Goal: Task Accomplishment & Management: Complete application form

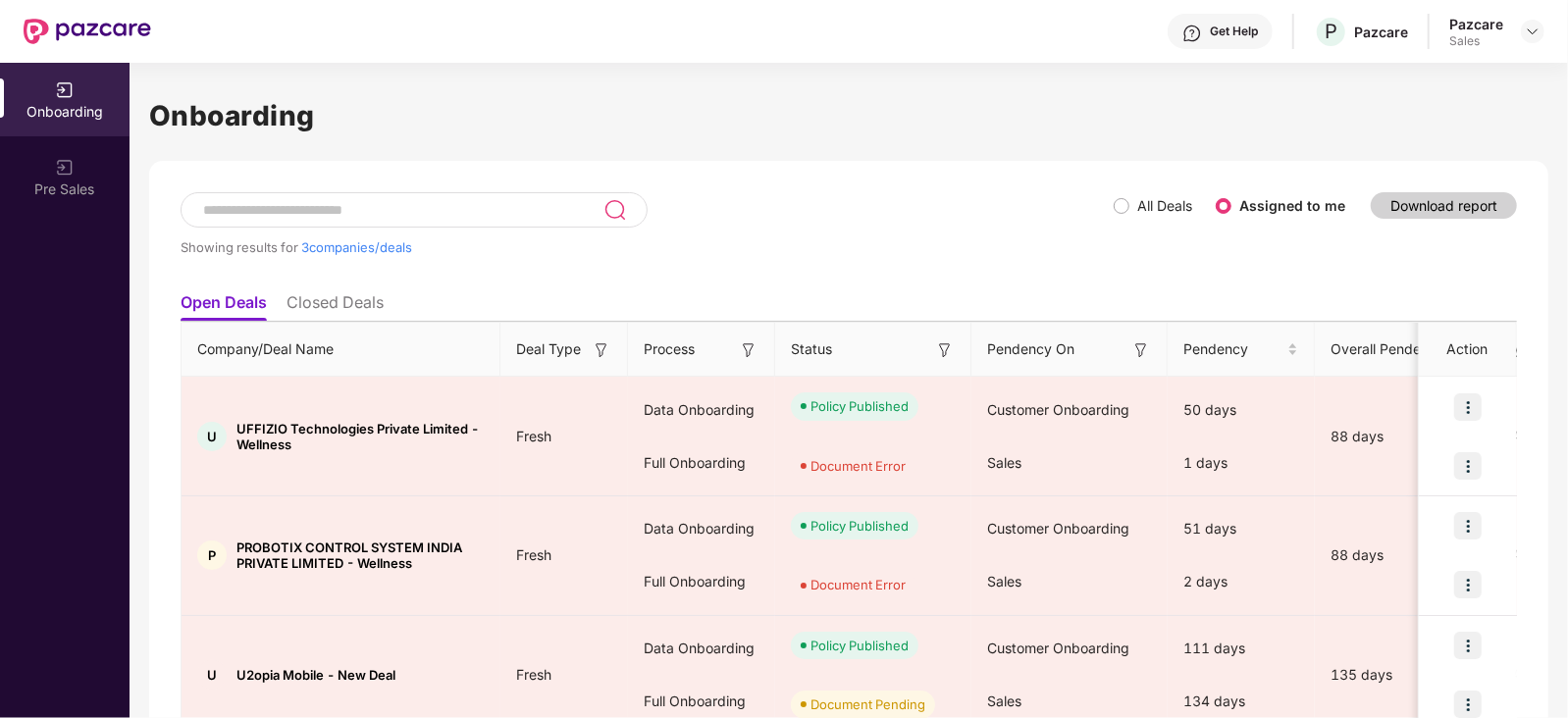
scroll to position [88, 0]
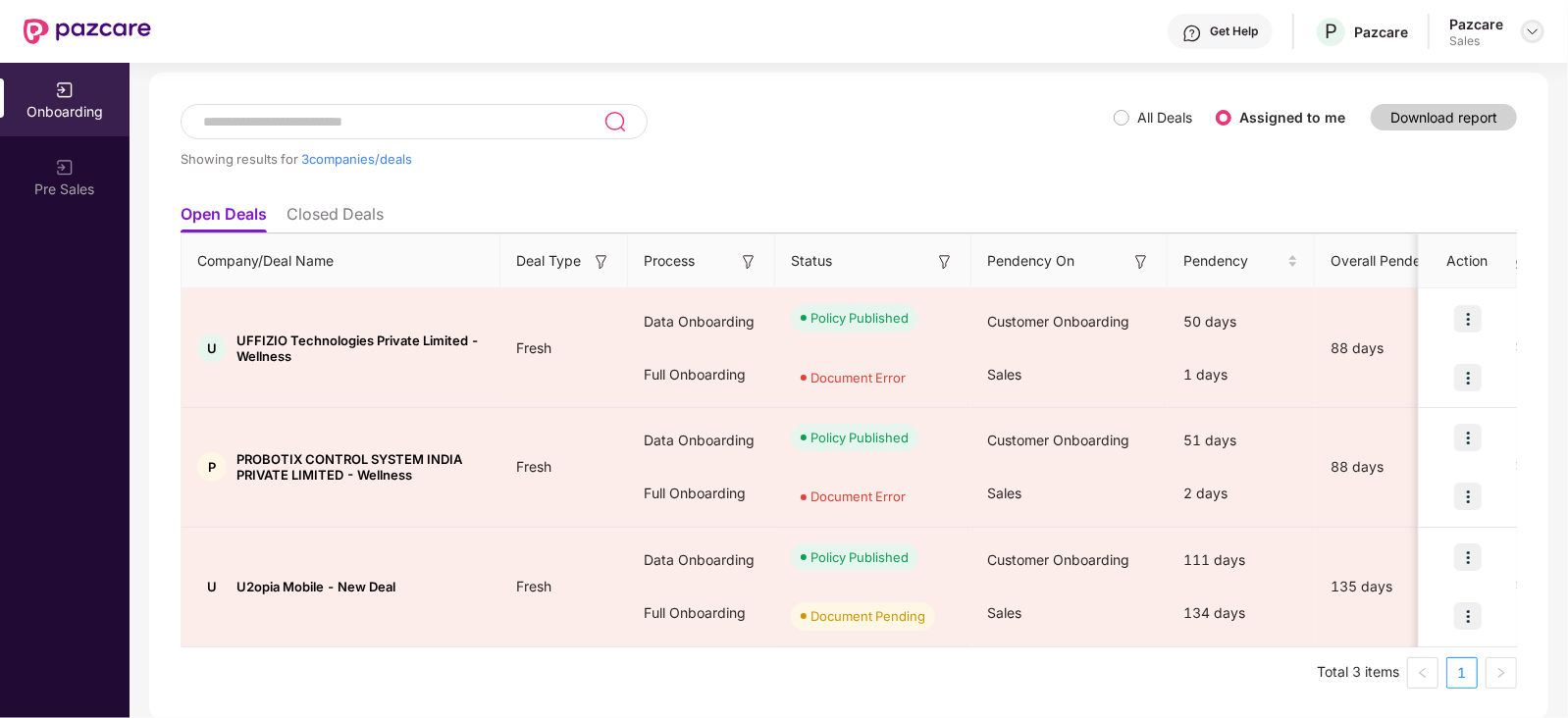
click at [1536, 34] on img at bounding box center [1532, 32] width 16 height 16
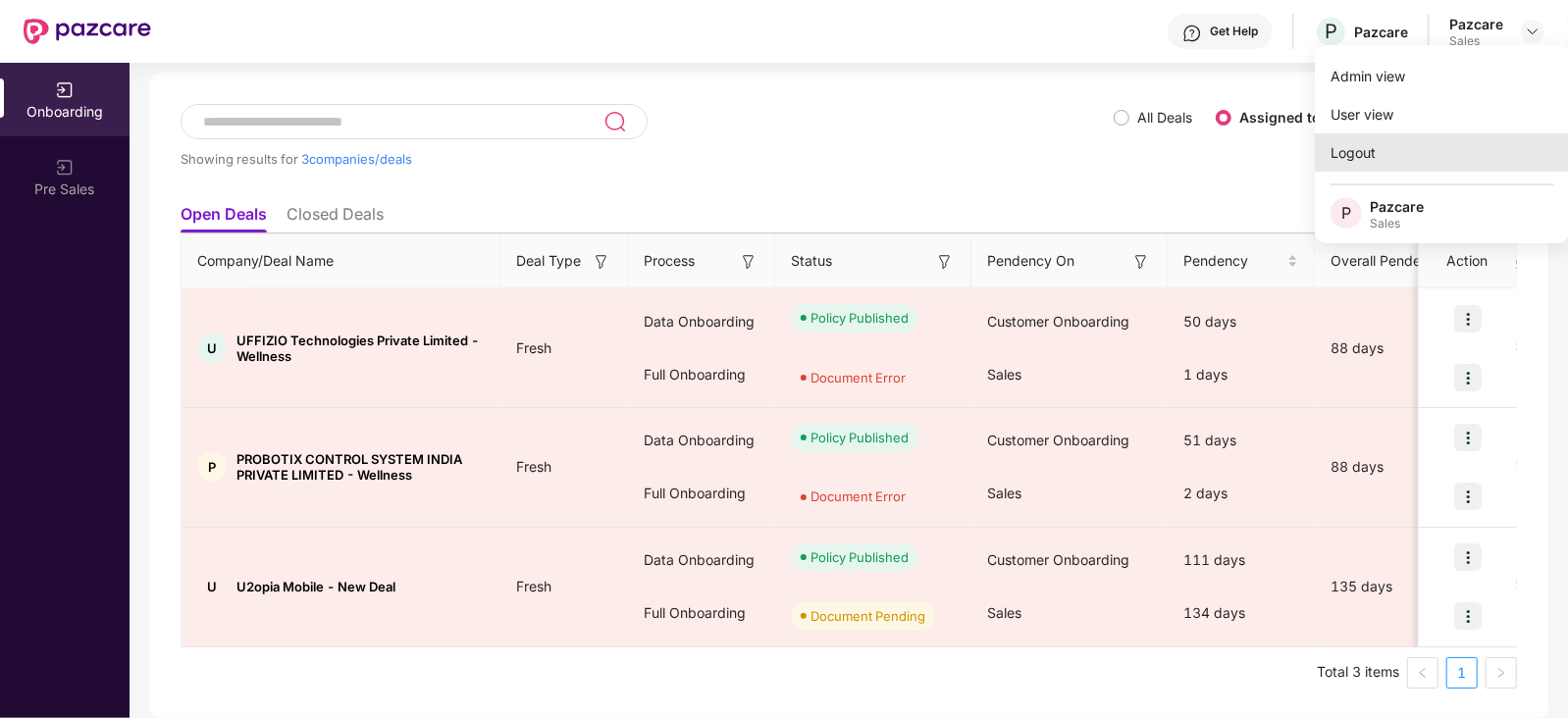
click at [1467, 168] on div "Logout" at bounding box center [1442, 152] width 255 height 39
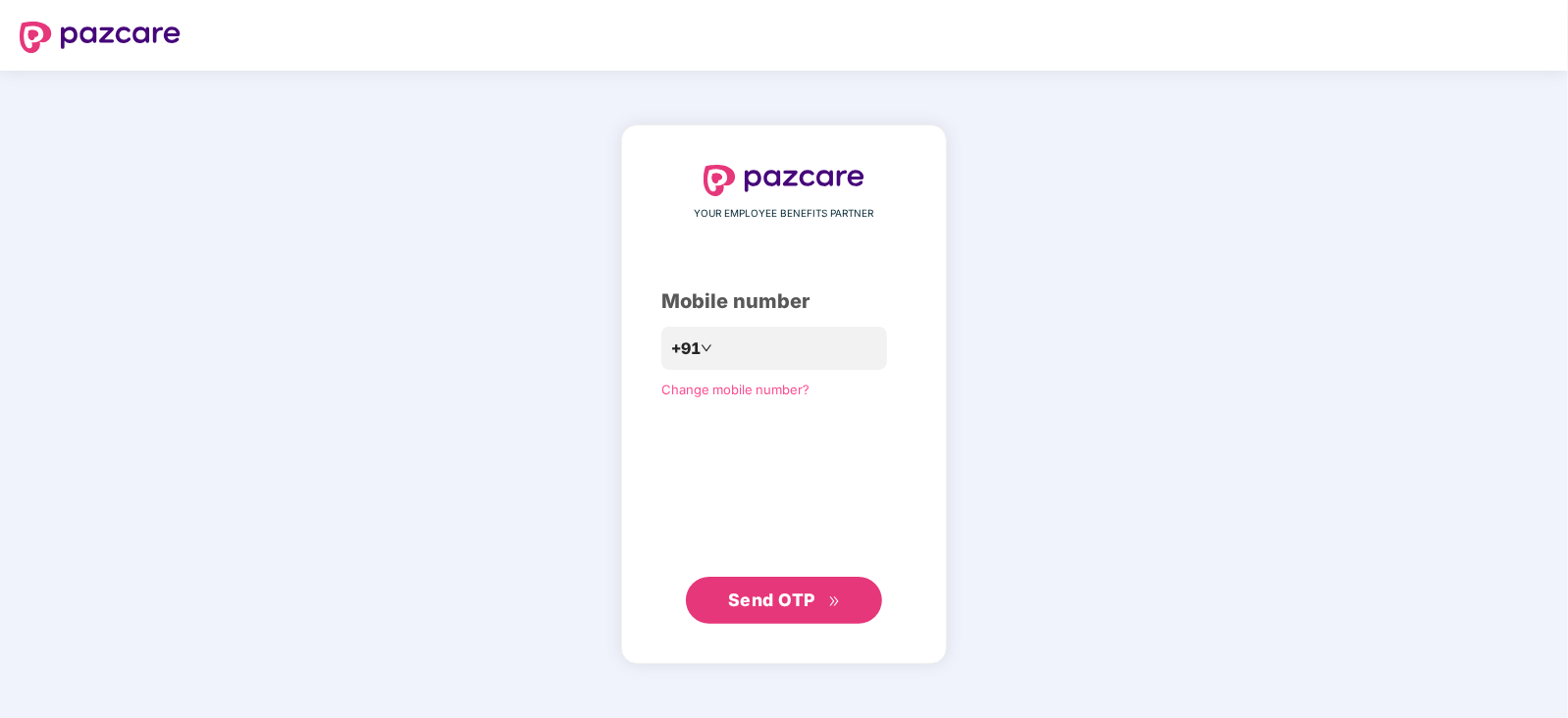
click at [947, 287] on div "YOUR EMPLOYEE BENEFITS PARTNER Mobile number +91 Change mobile number? Send OTP" at bounding box center [784, 395] width 325 height 540
click at [774, 352] on input "number" at bounding box center [797, 348] width 161 height 32
type input "**********"
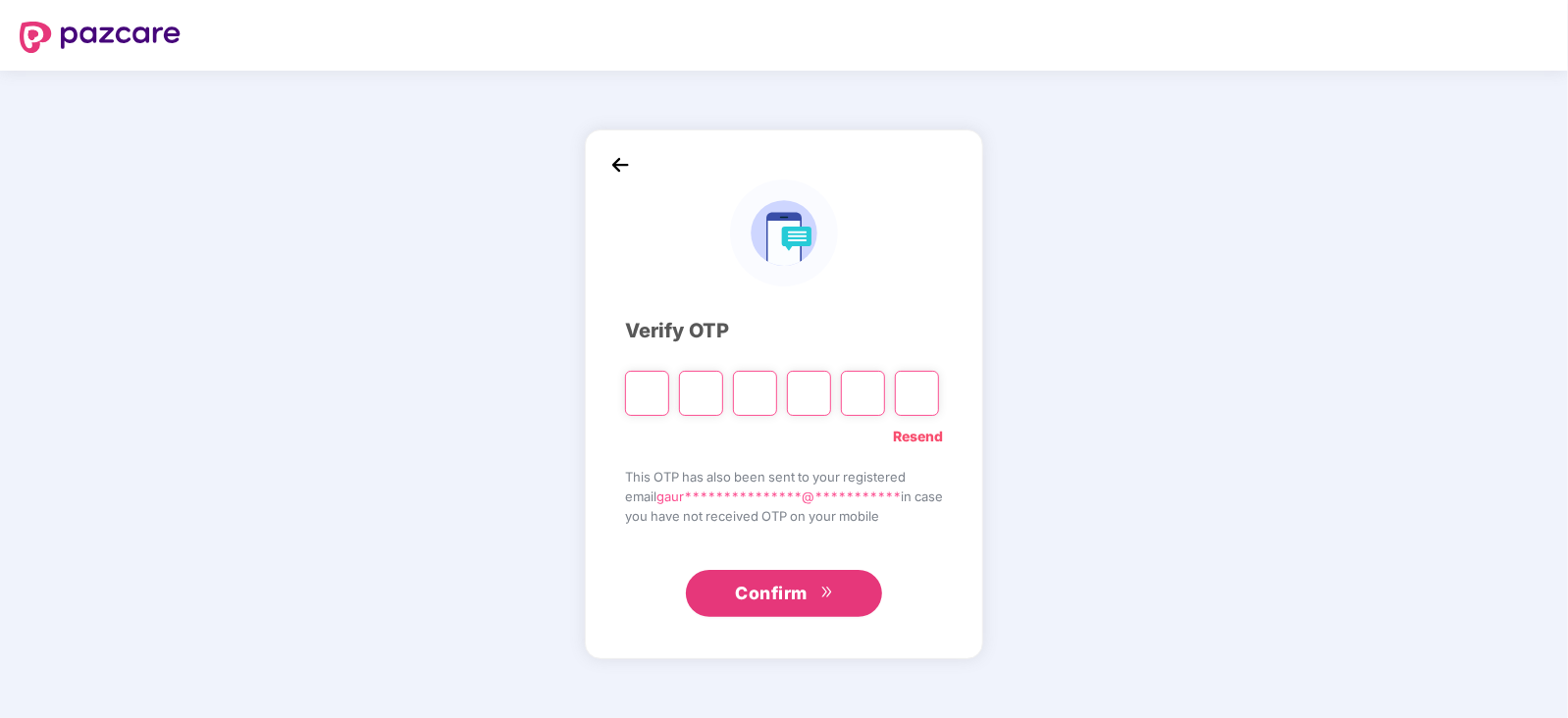
type input "*"
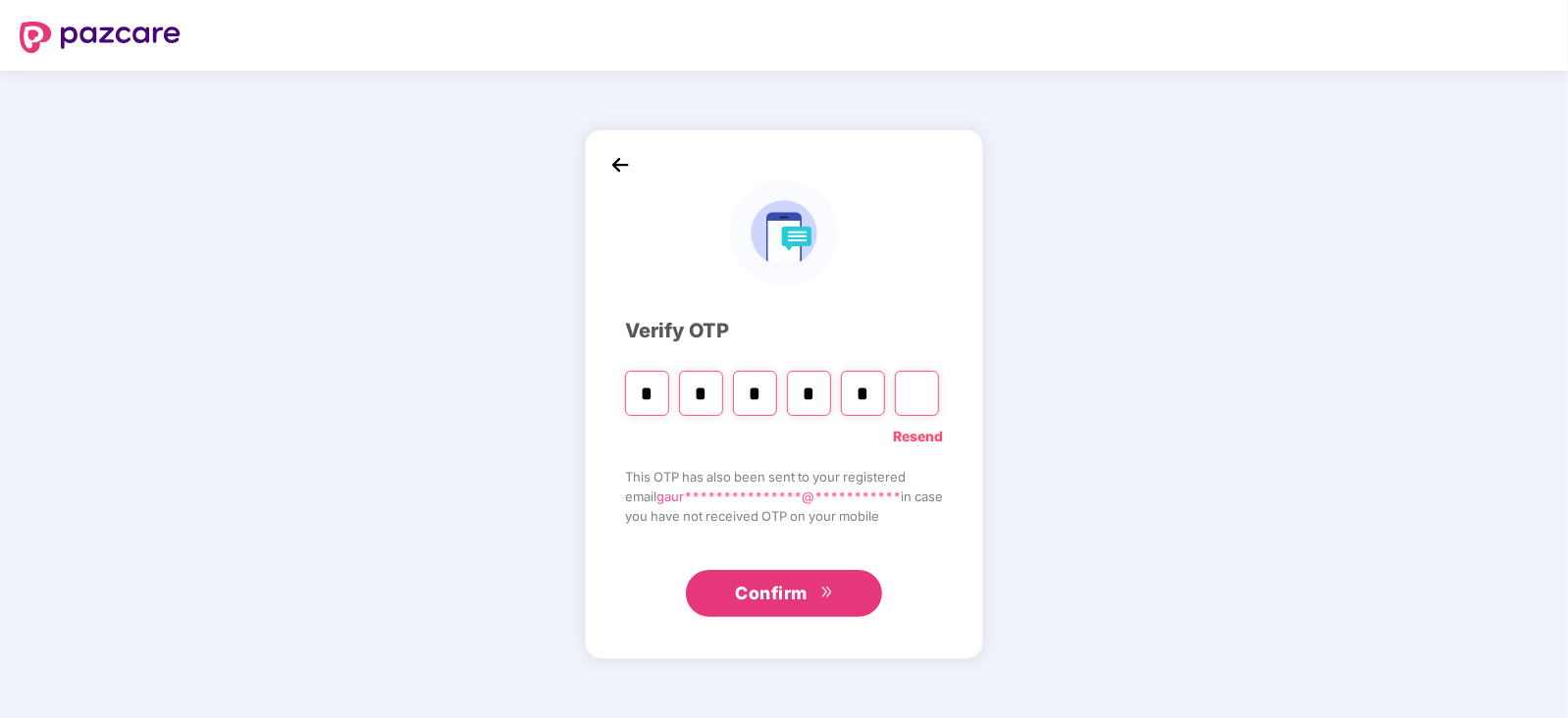
type input "*"
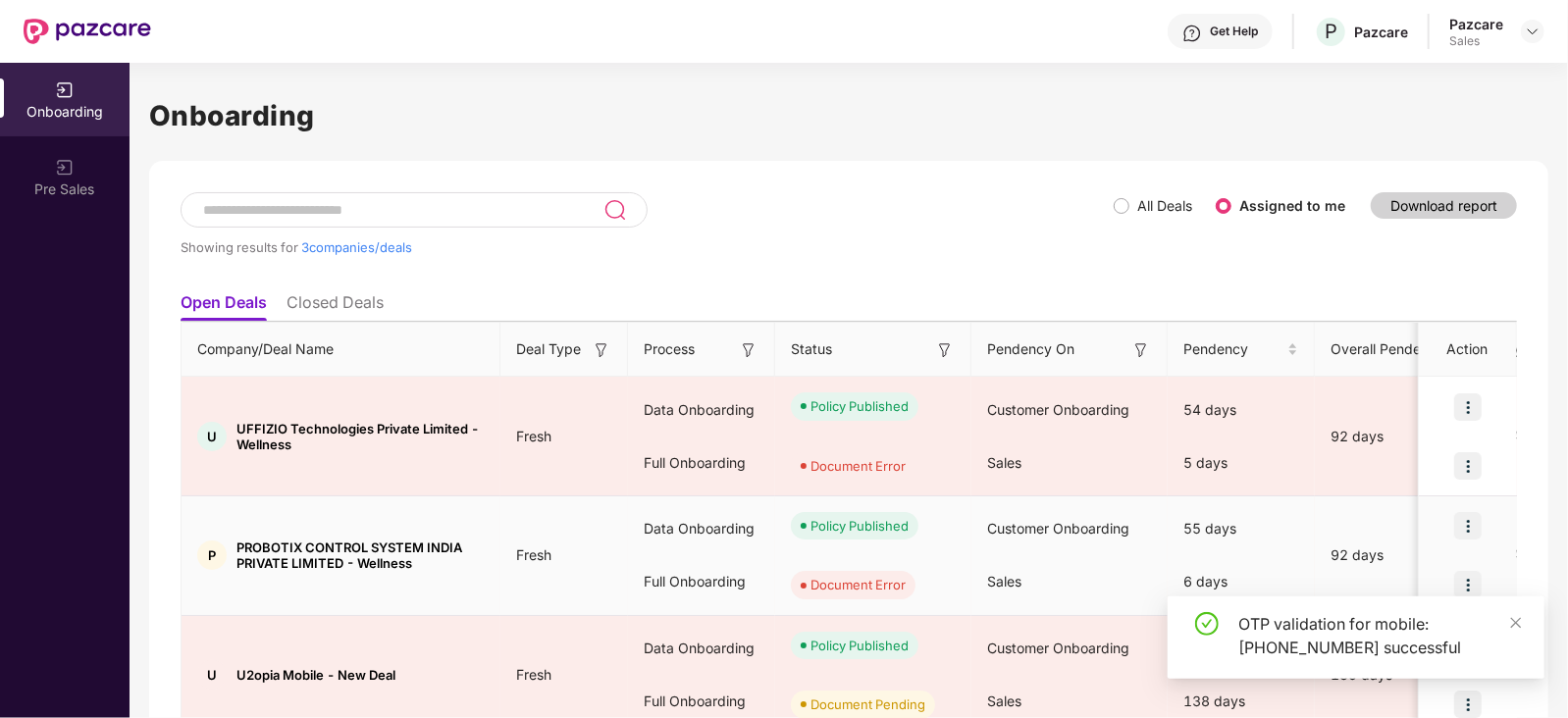
scroll to position [88, 0]
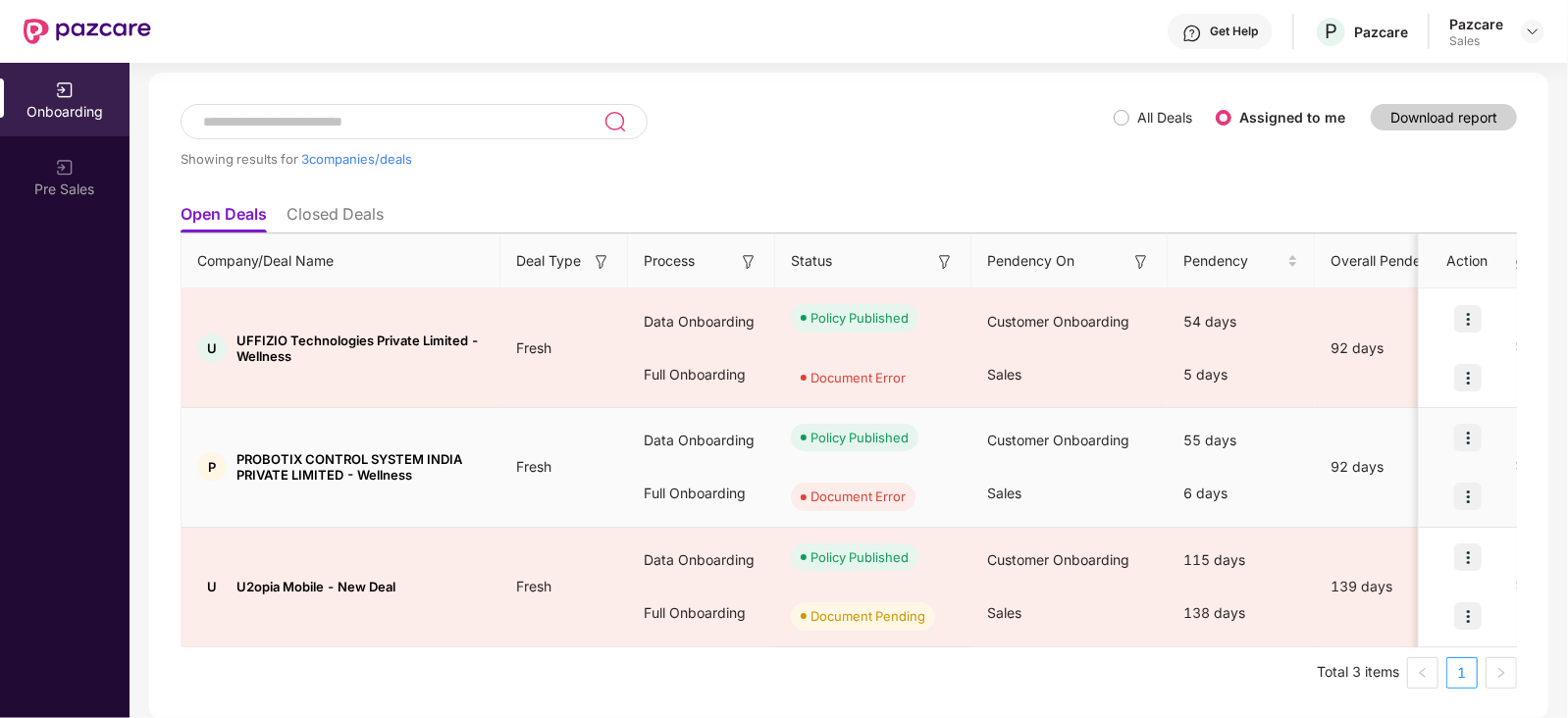
click at [1463, 496] on img at bounding box center [1468, 496] width 28 height 28
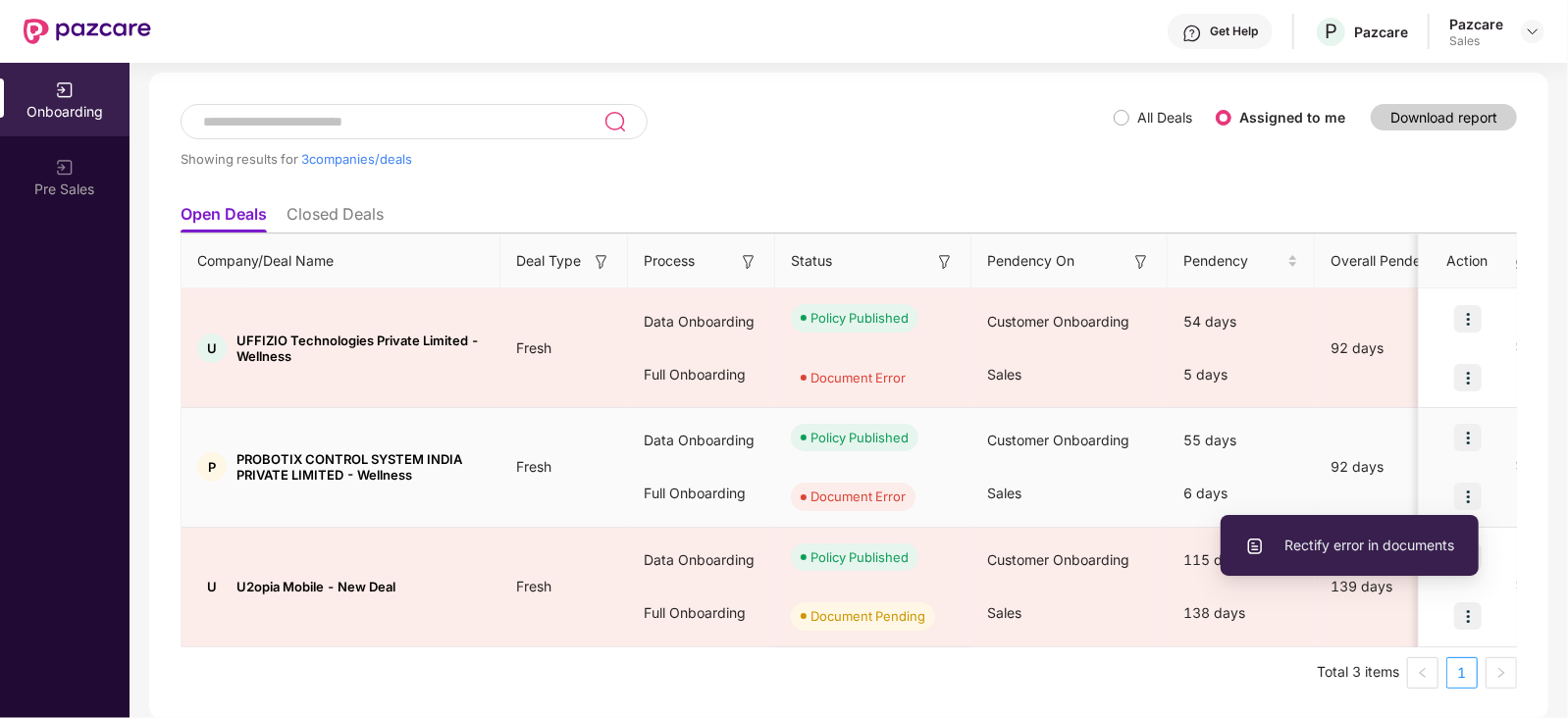
click at [981, 458] on div "Customer Onboarding" at bounding box center [1069, 441] width 196 height 53
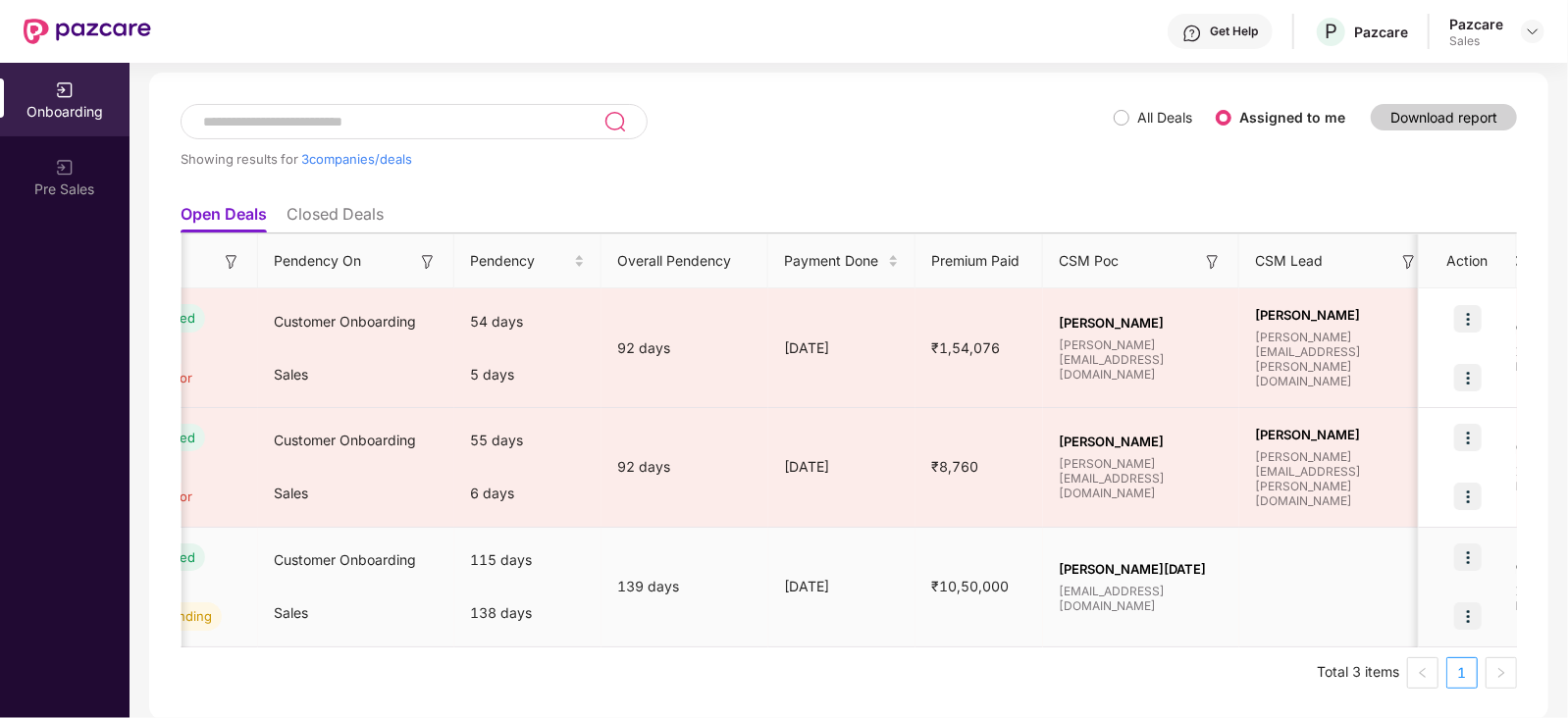
scroll to position [0, 715]
